Goal: Find specific page/section: Find specific page/section

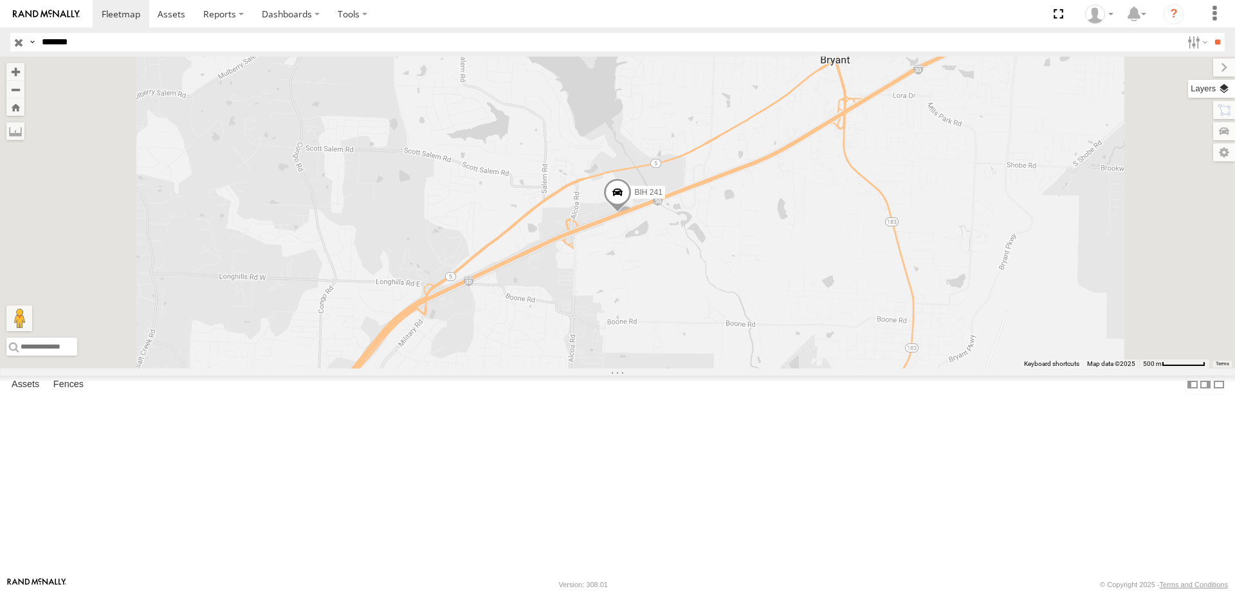
click at [1229, 89] on label at bounding box center [1211, 89] width 47 height 18
click at [0, 0] on span "Basemaps" at bounding box center [0, 0] width 0 height 0
click at [0, 0] on span "Satellite + Roadmap" at bounding box center [0, 0] width 0 height 0
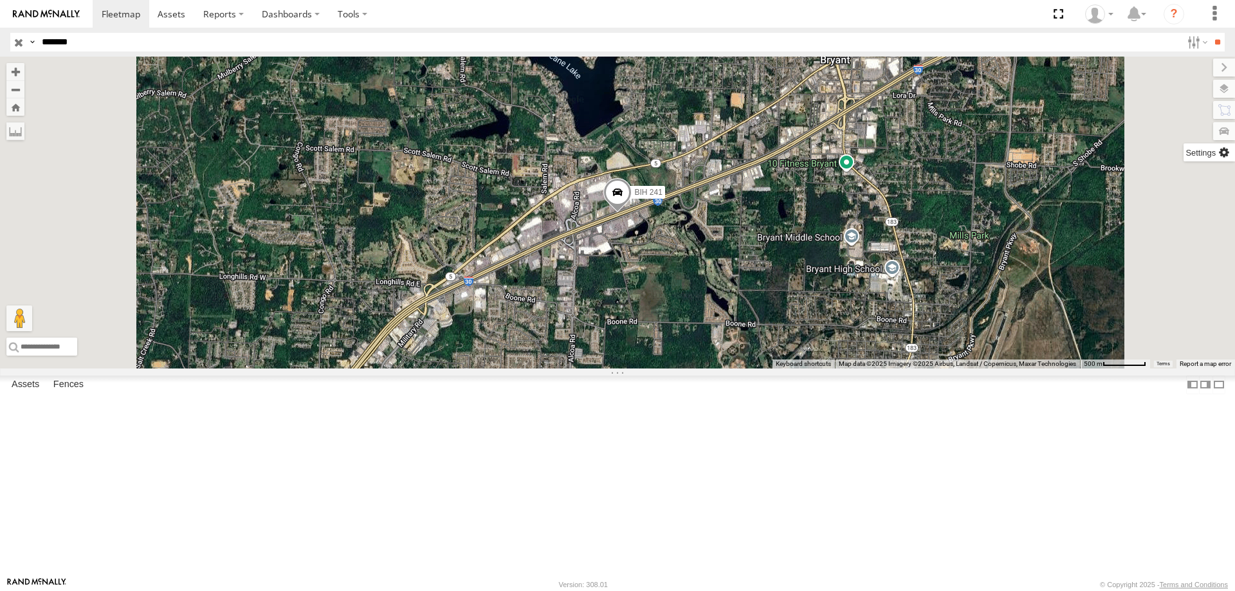
click at [1184, 154] on label at bounding box center [1209, 152] width 51 height 18
click at [0, 0] on span "Show Mouse Coordinates" at bounding box center [0, 0] width 0 height 0
click at [1192, 68] on label at bounding box center [1213, 68] width 43 height 18
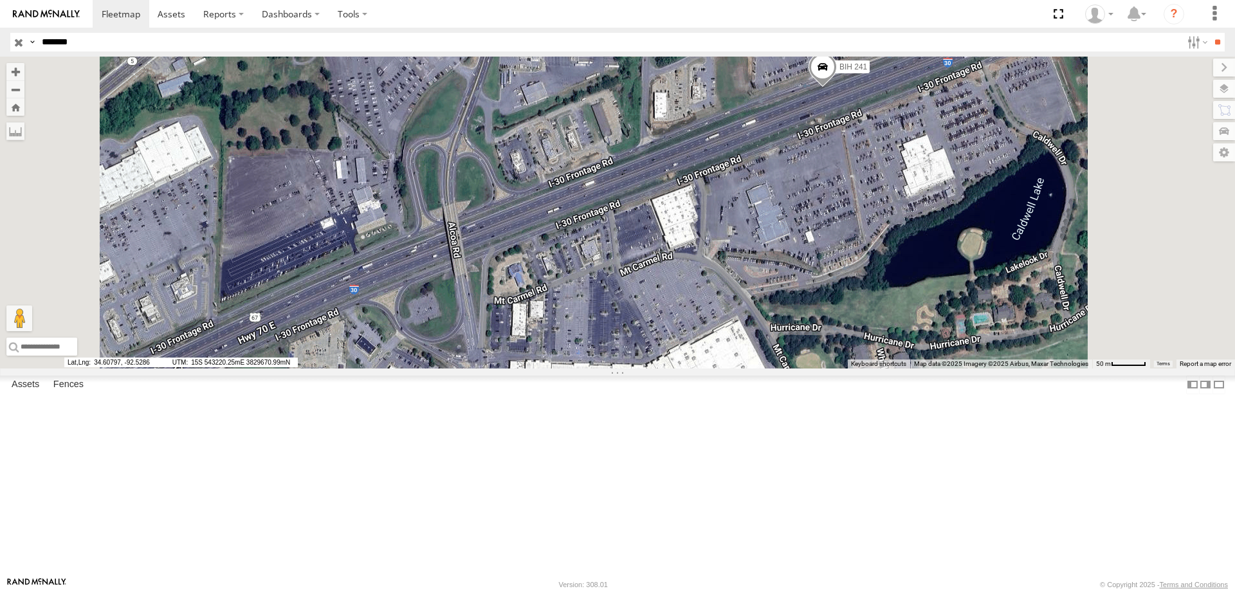
click at [837, 87] on span at bounding box center [823, 70] width 28 height 35
drag, startPoint x: 482, startPoint y: 575, endPoint x: 419, endPoint y: 571, distance: 62.6
click at [167, 367] on span "34.60249, -92.53682" at bounding box center [115, 363] width 103 height 10
copy span "34.60249, -92.53682"
click at [450, 6] on section at bounding box center [662, 14] width 1139 height 28
